Goal: Task Accomplishment & Management: Use online tool/utility

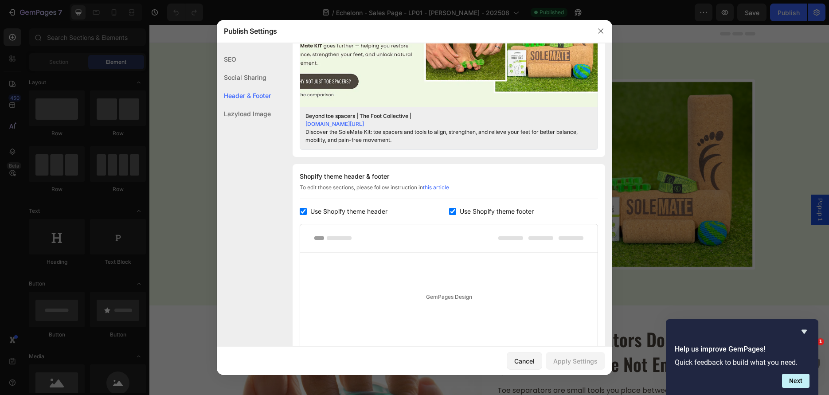
scroll to position [27, 0]
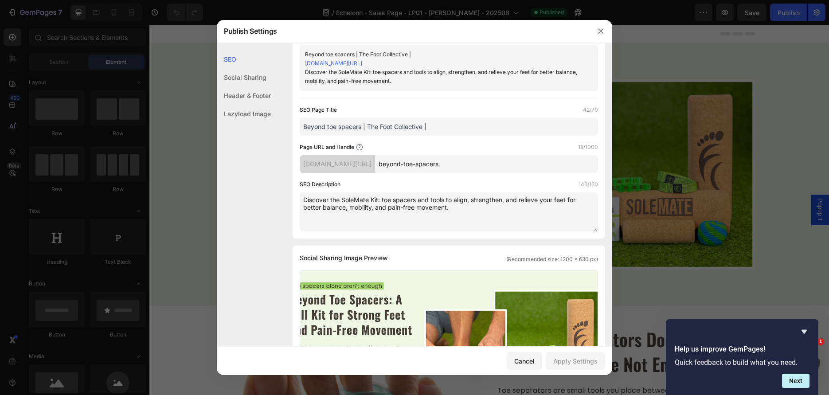
click at [430, 209] on textarea "Discover the SoleMate Kit: toe spacers and tools to align, strengthen, and reli…" at bounding box center [449, 211] width 298 height 39
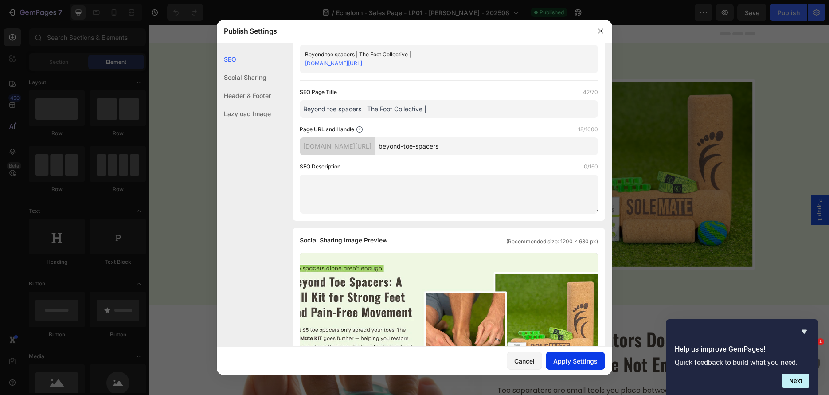
click at [577, 366] on button "Apply Settings" at bounding box center [574, 361] width 59 height 18
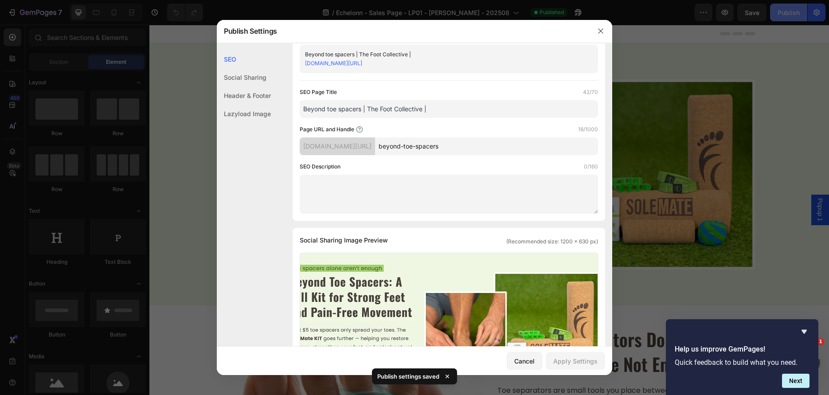
click at [799, 10] on div at bounding box center [414, 197] width 829 height 395
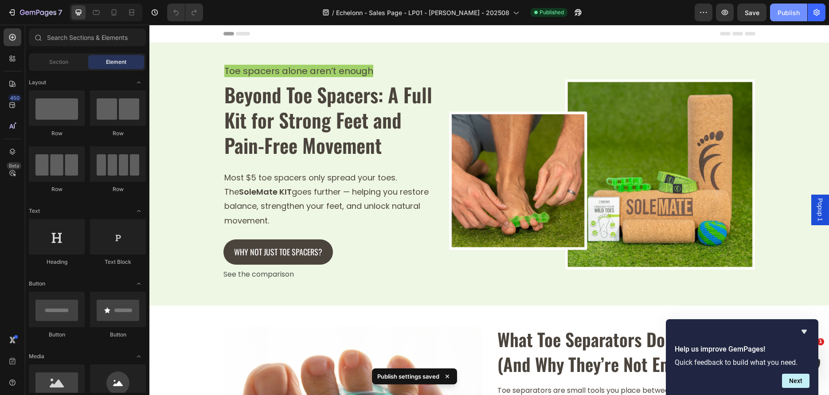
click at [793, 14] on div "Publish" at bounding box center [788, 12] width 22 height 9
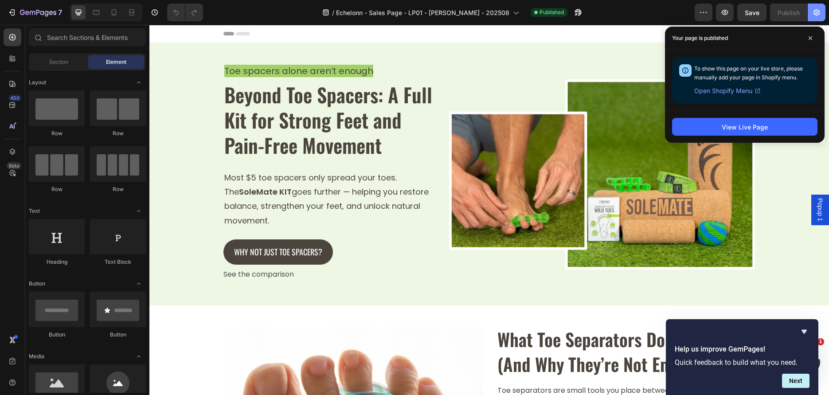
click at [822, 15] on button "button" at bounding box center [816, 13] width 18 height 18
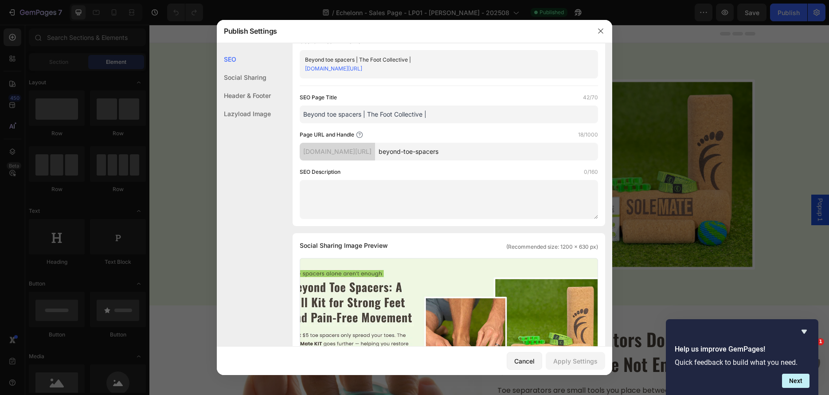
scroll to position [44, 0]
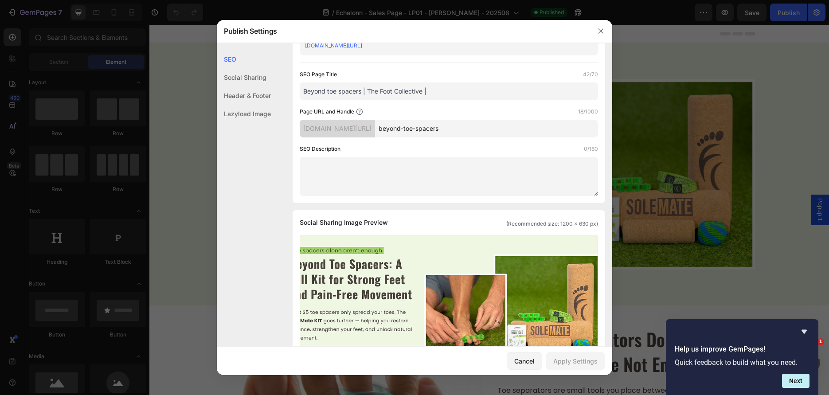
click at [435, 185] on textarea at bounding box center [449, 176] width 298 height 39
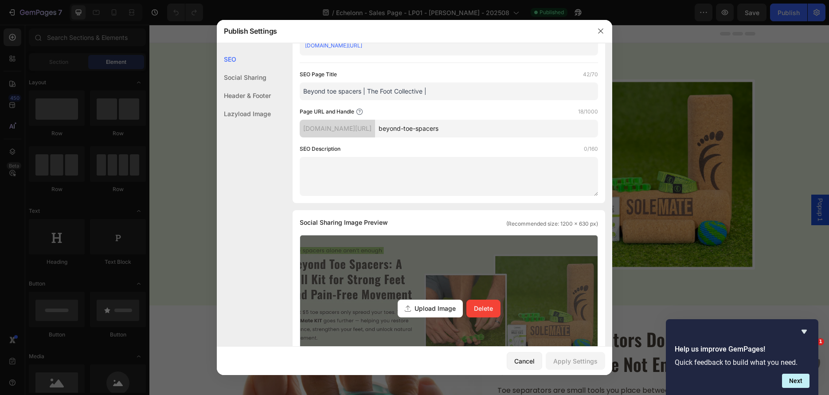
paste textarea "Discover the SoleMate Kit: toe spacers and tools to align, strengthen, and reli…"
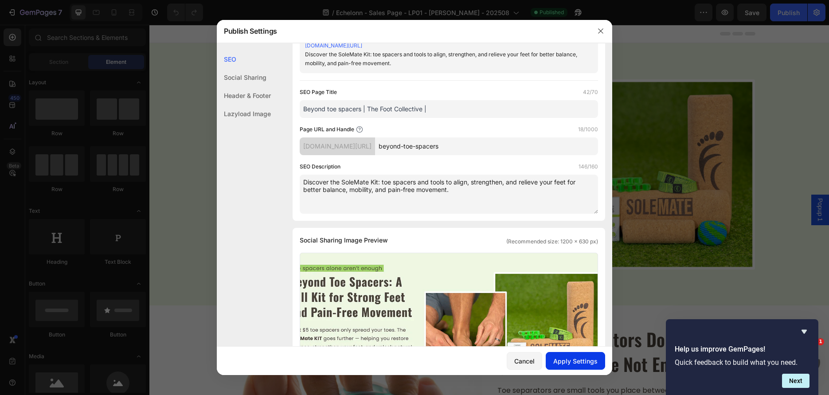
type textarea "Discover the SoleMate Kit: toe spacers and tools to align, strengthen, and reli…"
click at [566, 363] on div "Apply Settings" at bounding box center [575, 360] width 44 height 9
click at [793, 16] on div at bounding box center [414, 197] width 829 height 395
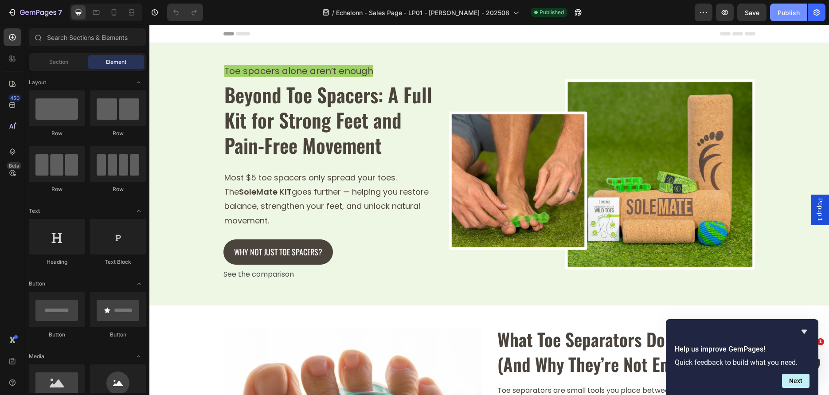
click at [792, 15] on div "Publish" at bounding box center [788, 12] width 22 height 9
click at [815, 13] on icon "button" at bounding box center [816, 12] width 9 height 9
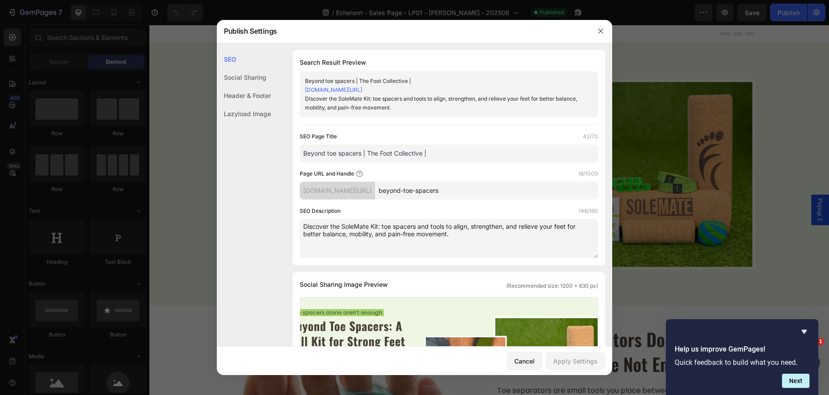
click at [392, 242] on textarea "Discover the SoleMate Kit: toe spacers and tools to align, strengthen, and reli…" at bounding box center [449, 238] width 298 height 39
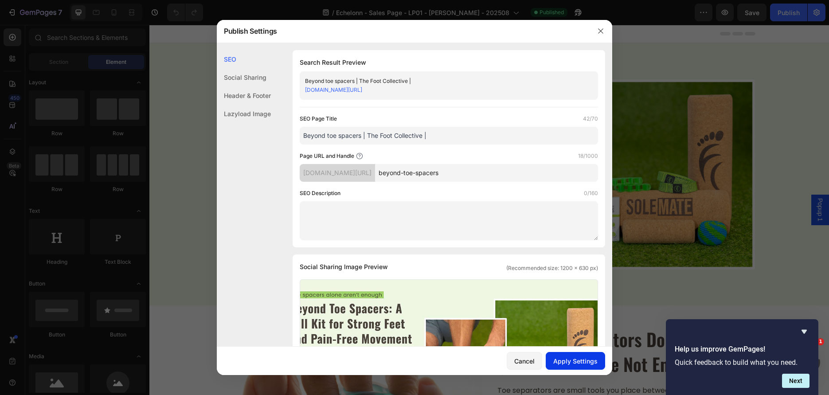
click at [560, 366] on button "Apply Settings" at bounding box center [574, 361] width 59 height 18
click at [780, 14] on div at bounding box center [414, 197] width 829 height 395
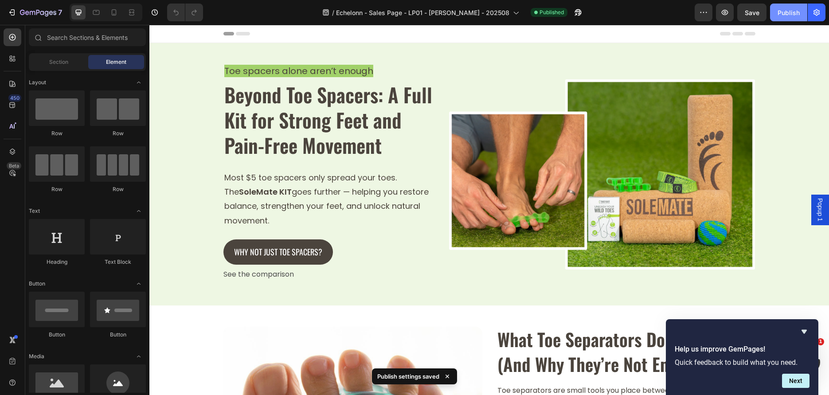
click at [781, 13] on div "Publish" at bounding box center [788, 12] width 22 height 9
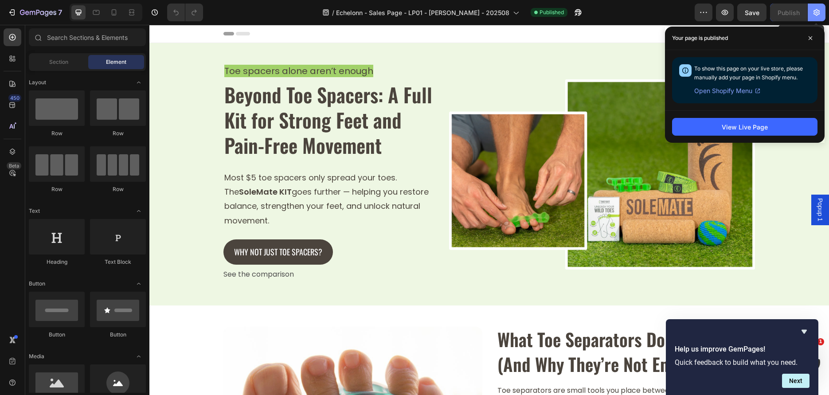
click at [821, 10] on button "button" at bounding box center [816, 13] width 18 height 18
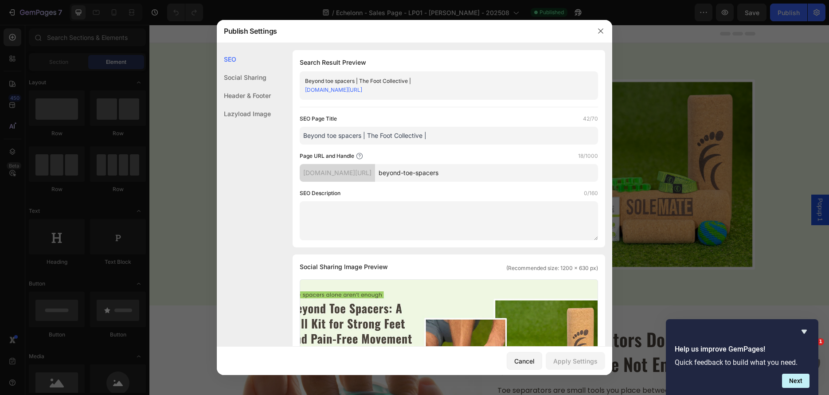
click at [424, 212] on textarea at bounding box center [449, 220] width 298 height 39
paste textarea "Discover the SoleMate Kit: toe spacers and tools to align, strengthen, and reli…"
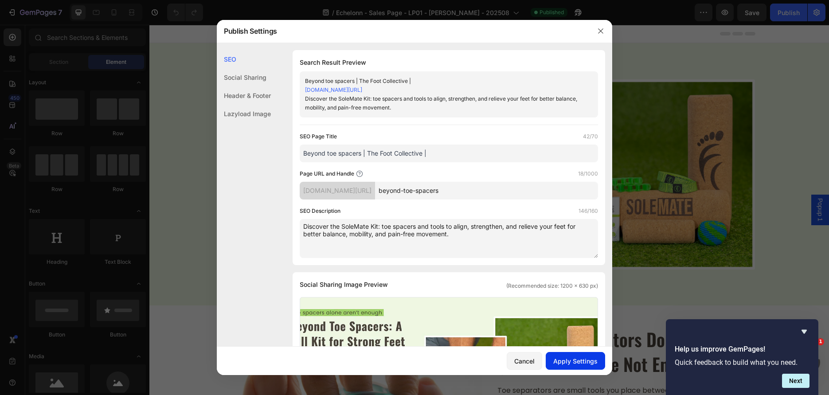
type textarea "Discover the SoleMate Kit: toe spacers and tools to align, strengthen, and reli…"
click at [582, 360] on div "Apply Settings" at bounding box center [575, 360] width 44 height 9
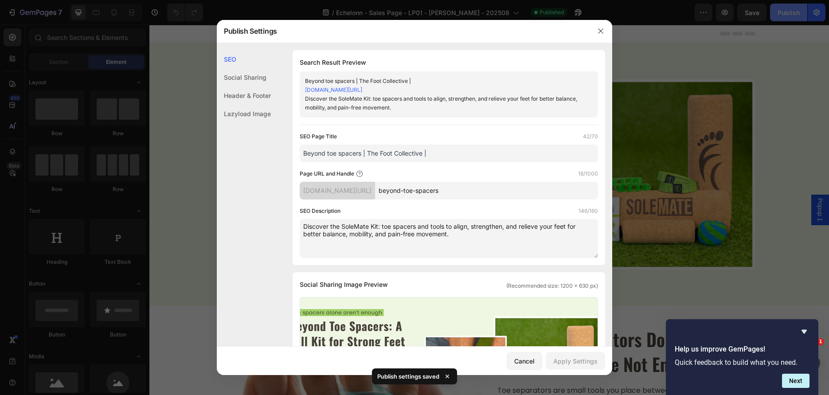
click at [787, 18] on div at bounding box center [414, 197] width 829 height 395
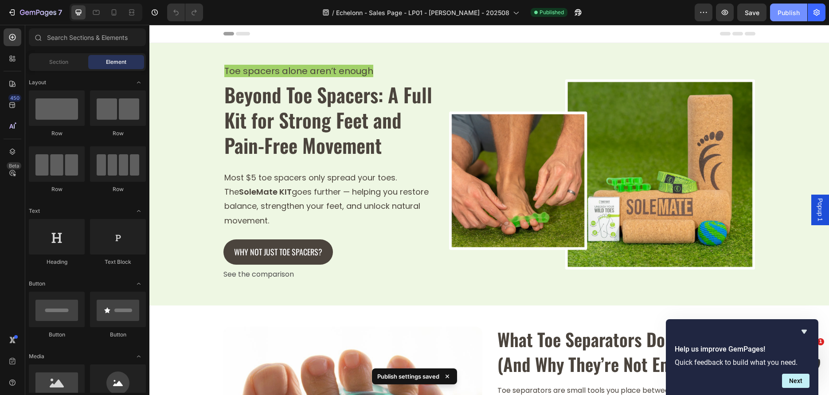
click at [787, 17] on div "Publish" at bounding box center [788, 12] width 22 height 9
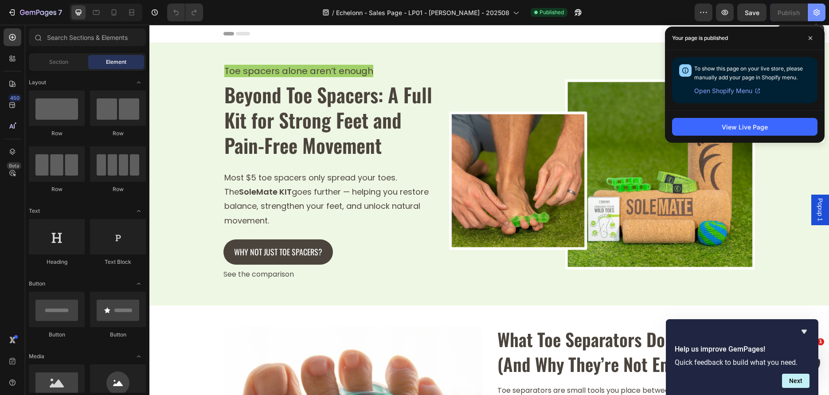
click at [819, 9] on icon "button" at bounding box center [816, 12] width 9 height 9
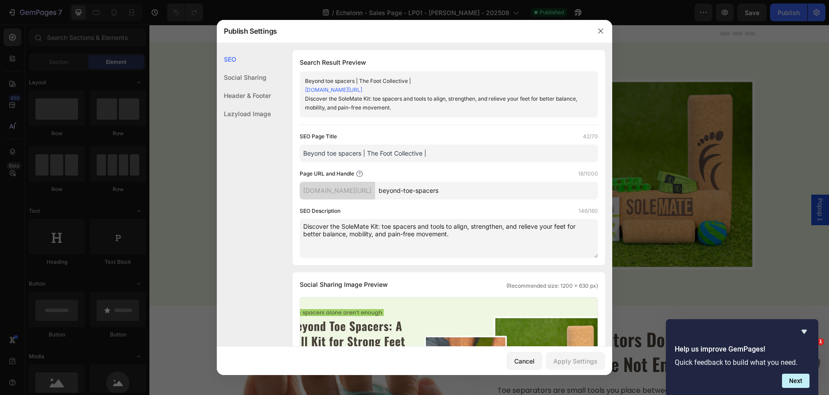
click at [370, 238] on textarea "Discover the SoleMate Kit: toe spacers and tools to align, strengthen, and reli…" at bounding box center [449, 238] width 298 height 39
